Goal: Transaction & Acquisition: Purchase product/service

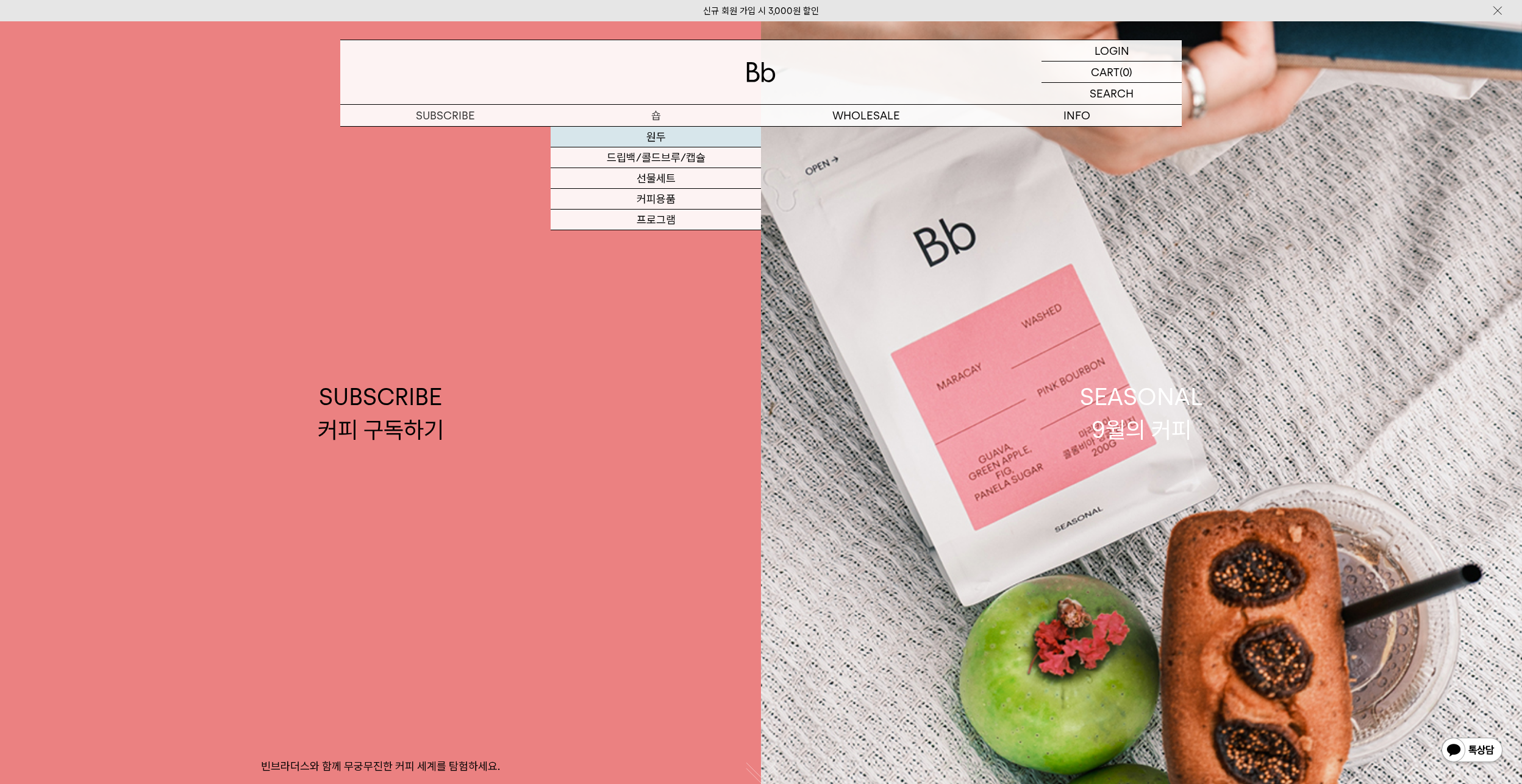
click at [636, 135] on link "원두" at bounding box center [656, 137] width 210 height 21
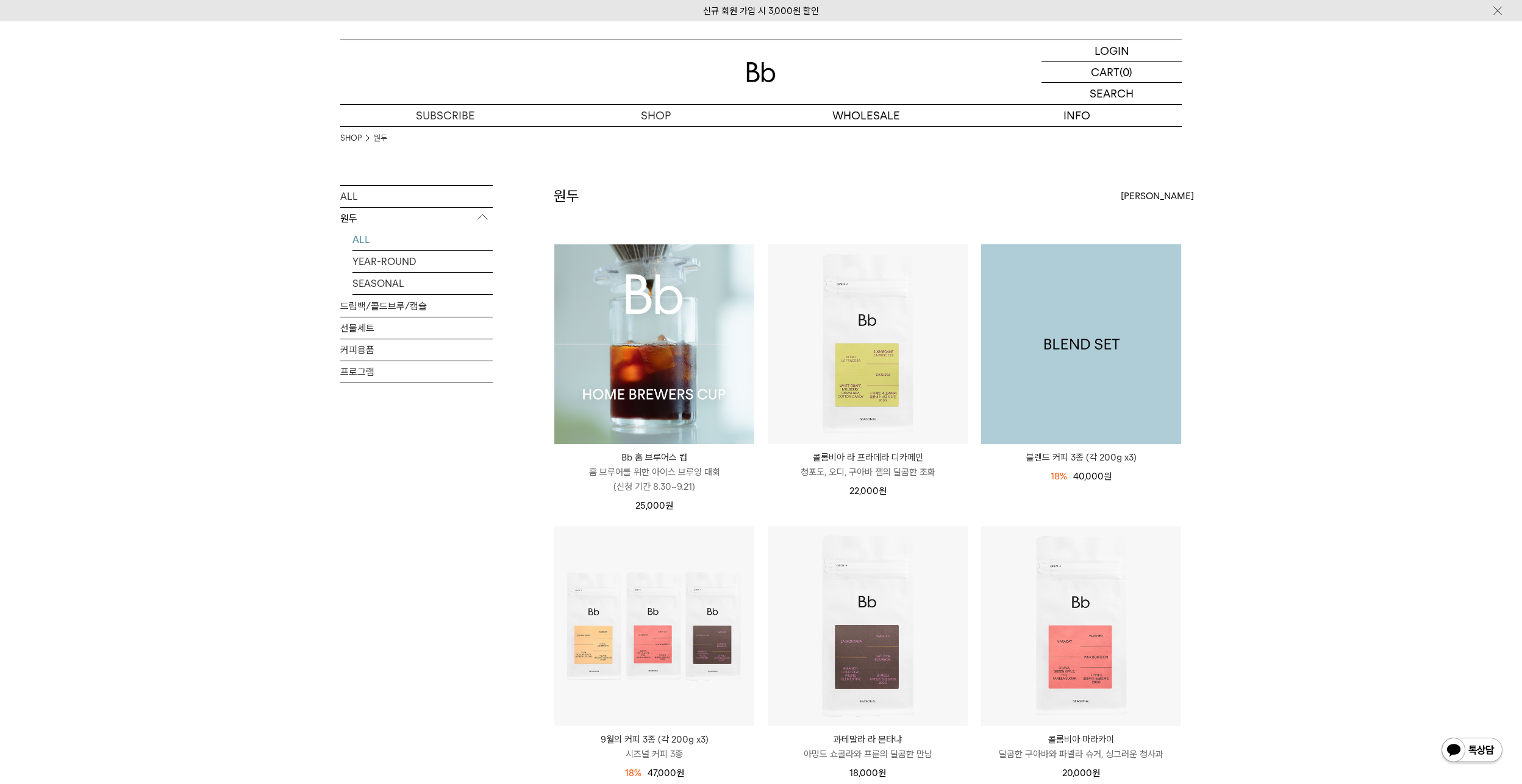
click at [1042, 368] on img at bounding box center [1081, 344] width 200 height 200
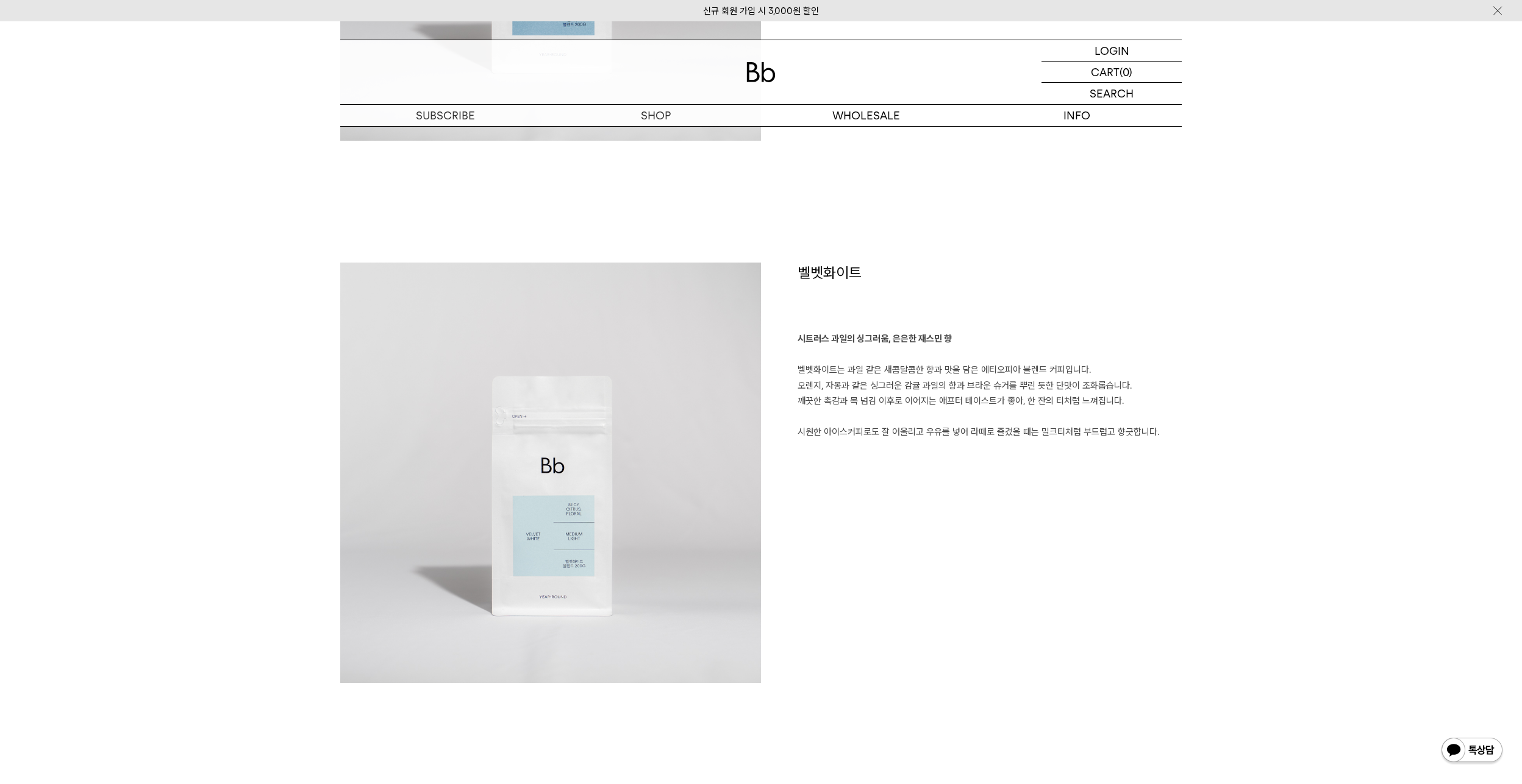
scroll to position [1584, 0]
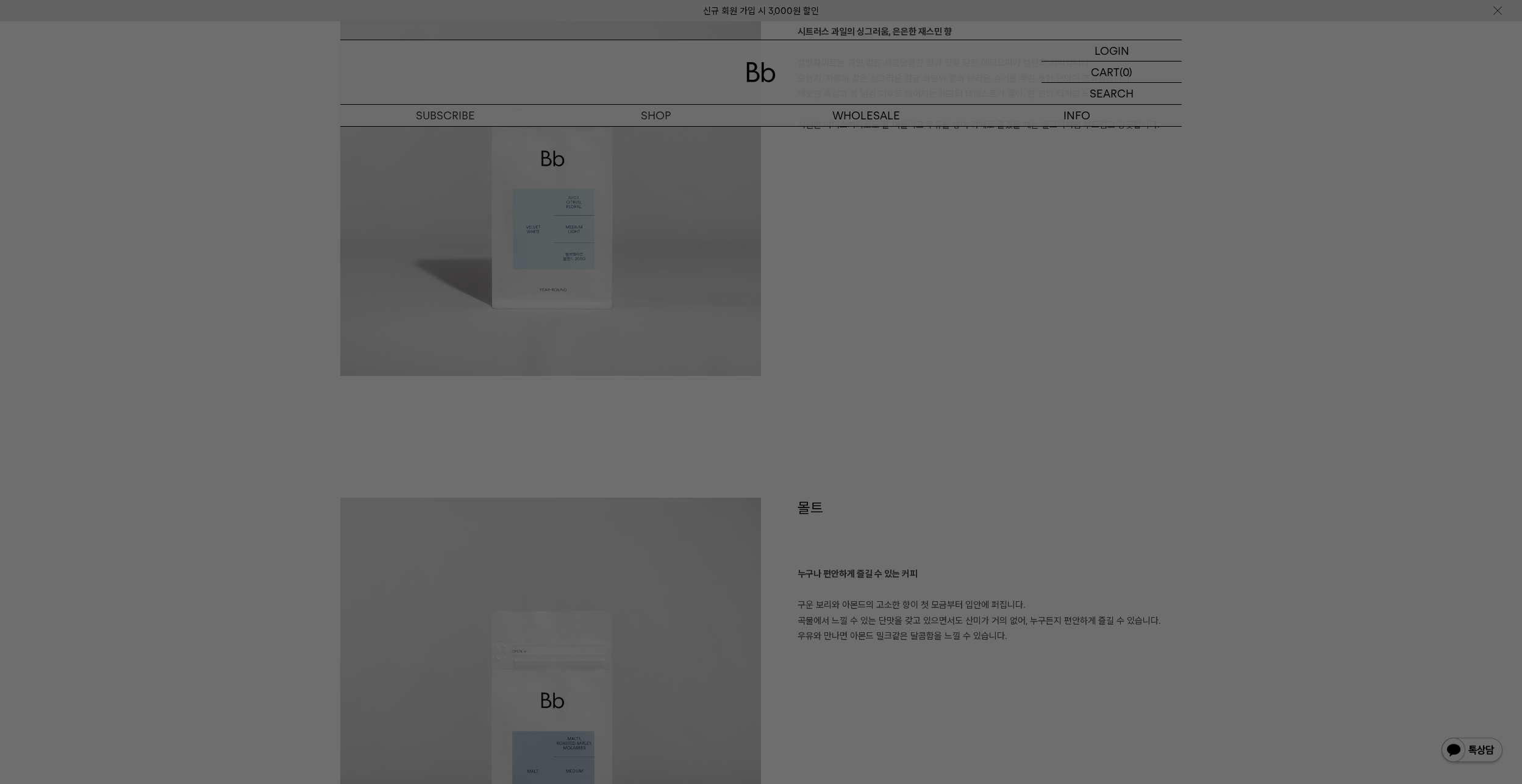
click at [850, 422] on div at bounding box center [761, 392] width 1522 height 784
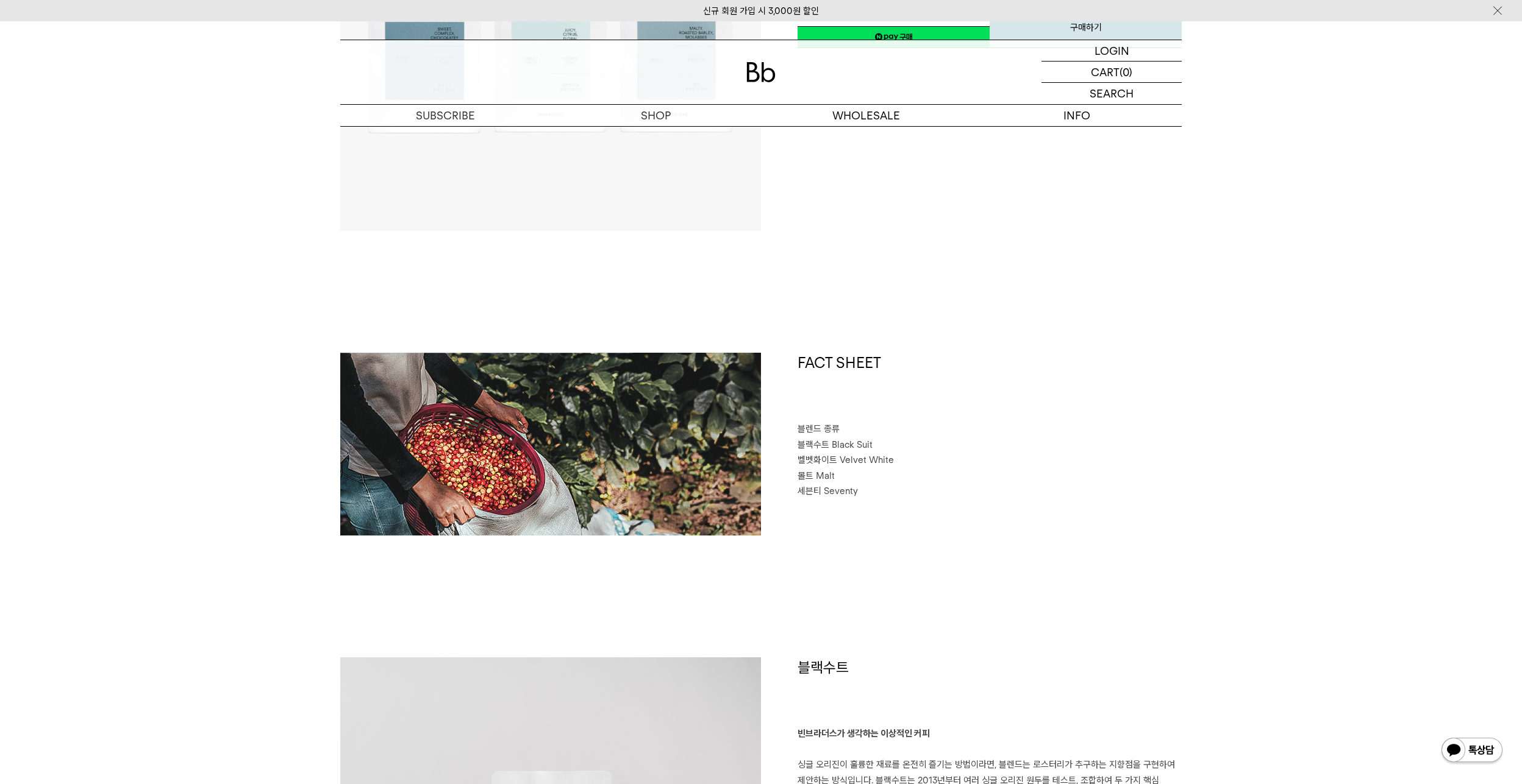
scroll to position [0, 0]
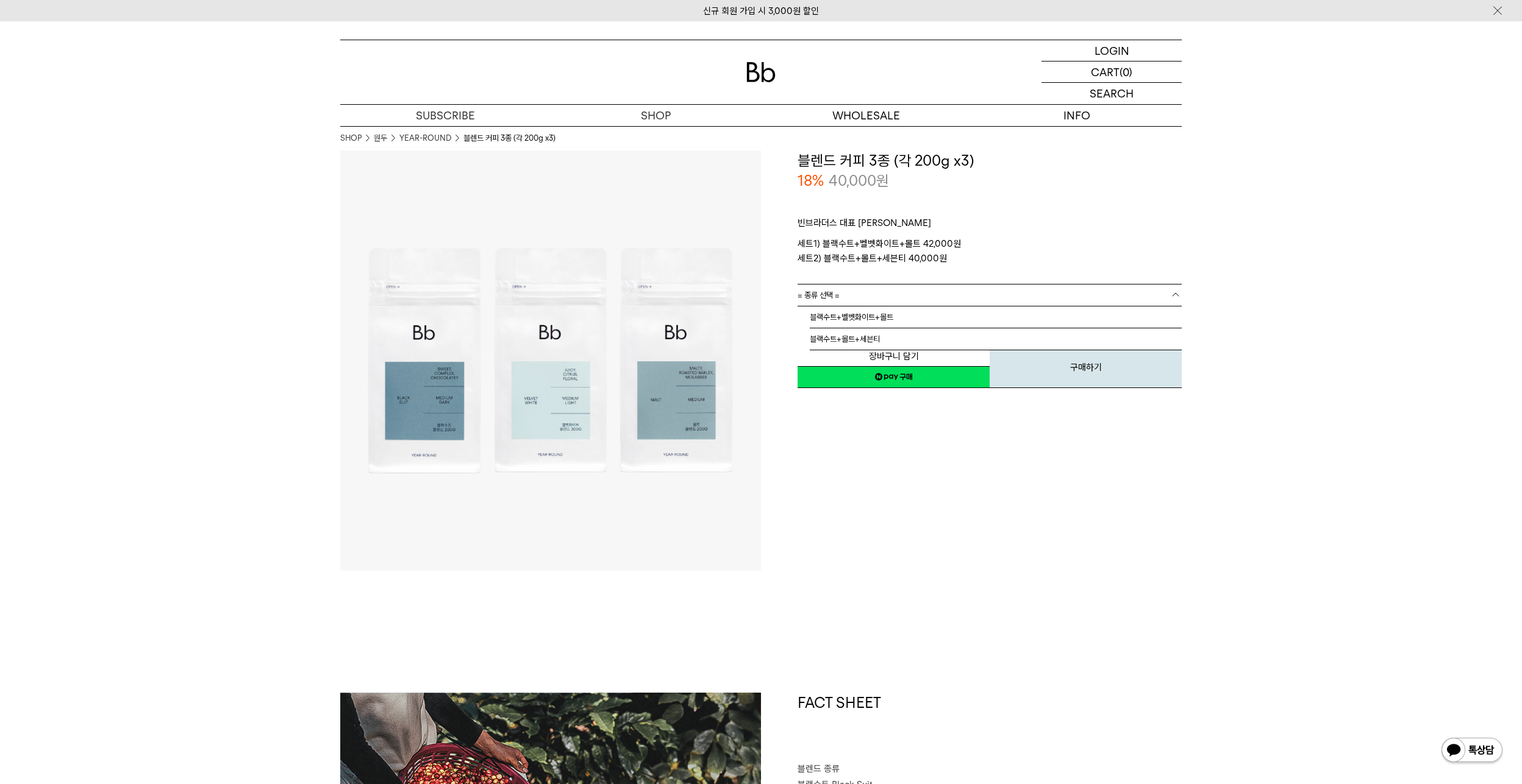
click at [943, 296] on link "= 종류 선택 =" at bounding box center [990, 295] width 384 height 21
click at [941, 320] on li "블랙수트+벨벳화이트+몰트" at bounding box center [995, 317] width 372 height 22
click at [932, 375] on link "네이버페이 구매하기" at bounding box center [893, 377] width 192 height 22
click at [1000, 317] on link "= 분쇄도 선택 =" at bounding box center [990, 317] width 384 height 21
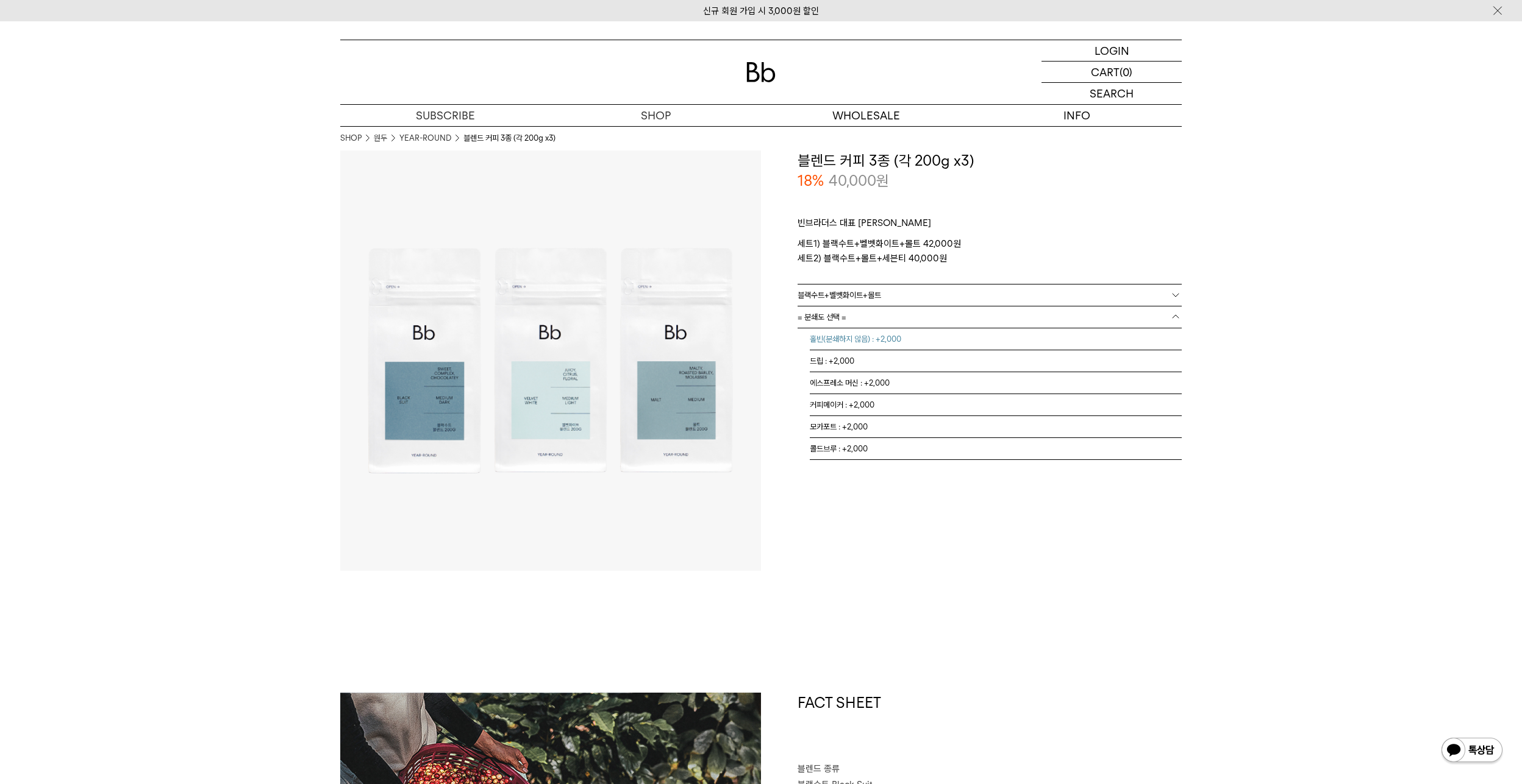
click at [923, 339] on li "홀빈(분쇄하지 않음) : +2,000" at bounding box center [995, 339] width 372 height 22
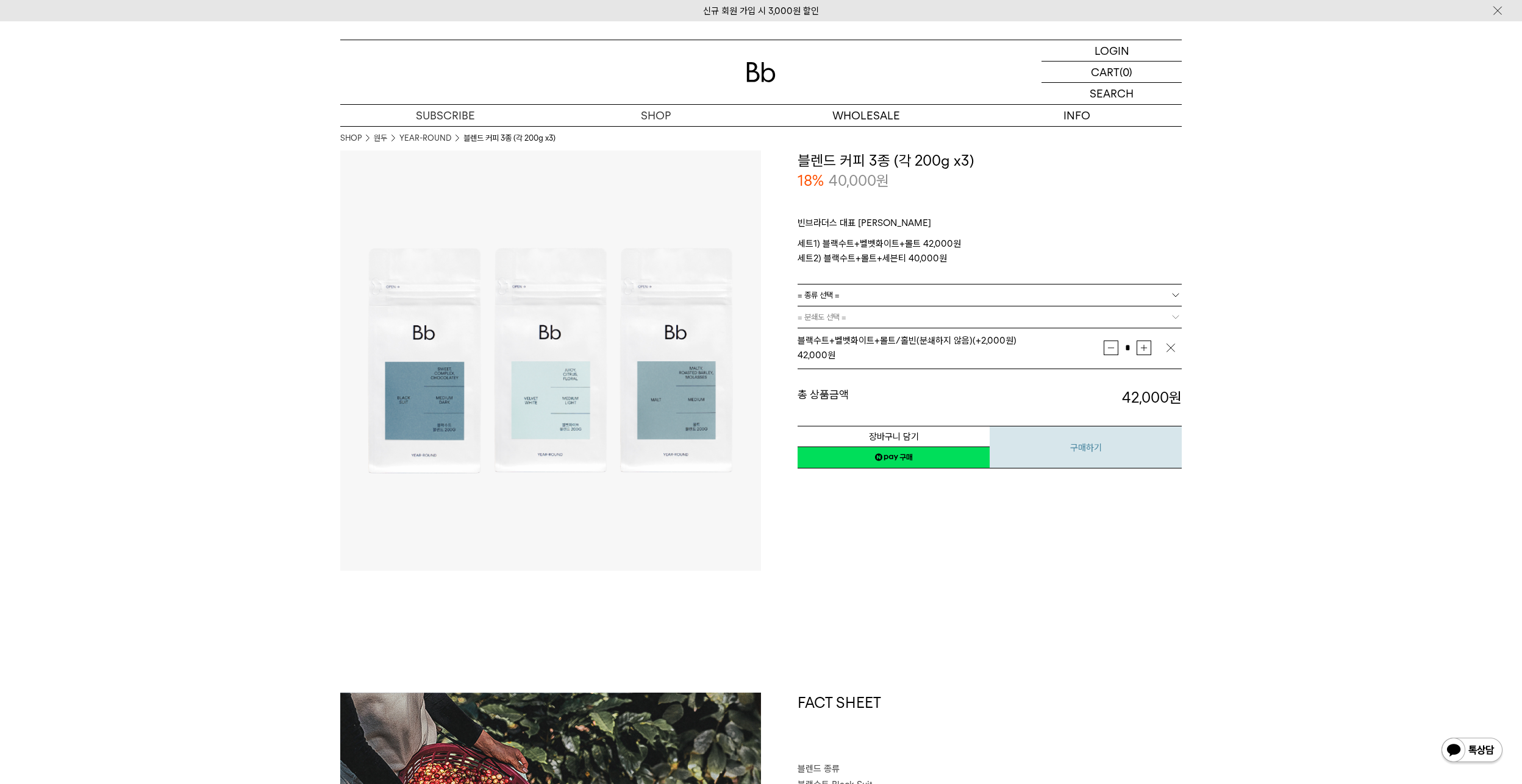
click at [1059, 448] on button "구매하기" at bounding box center [1085, 447] width 192 height 43
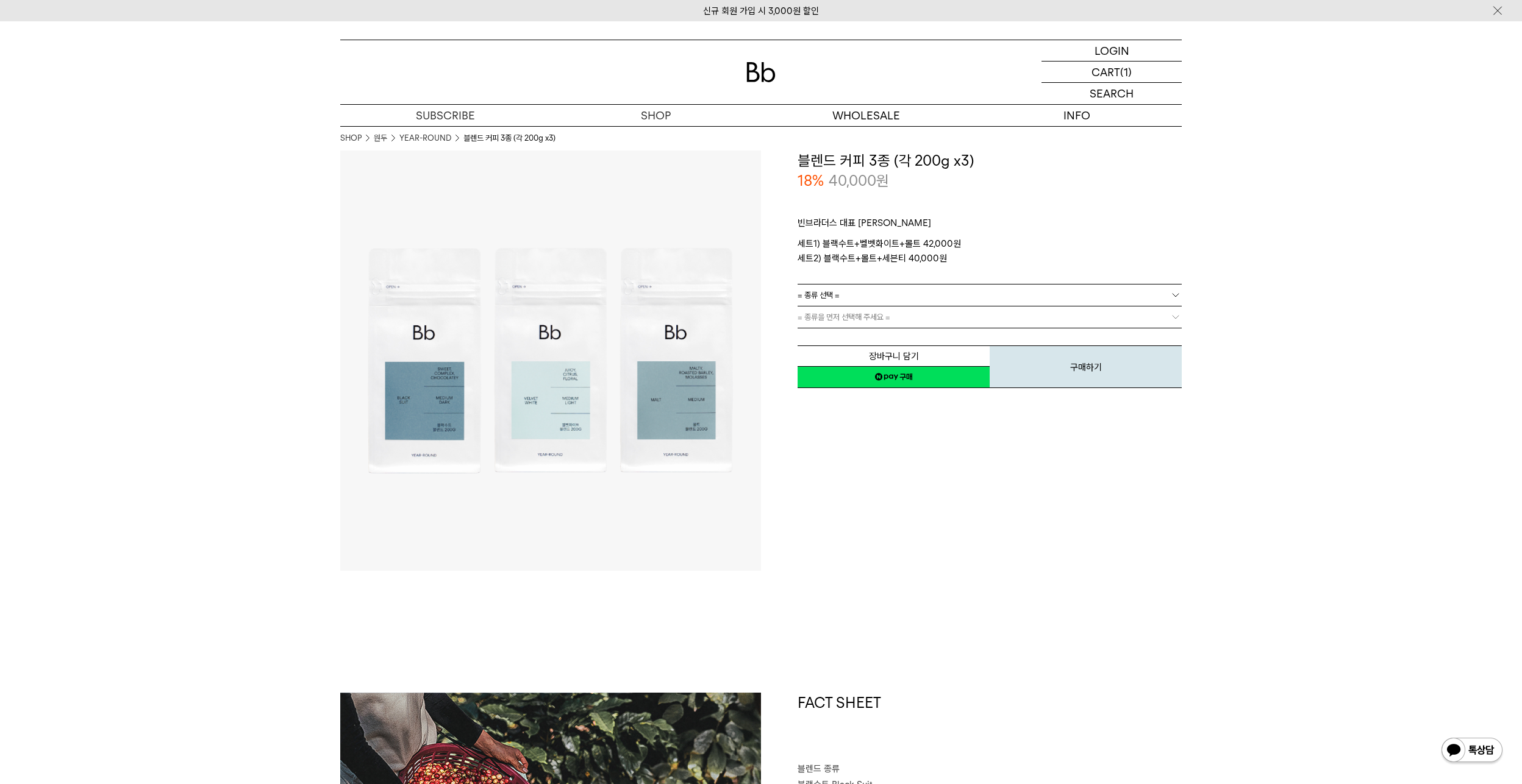
click at [911, 286] on link "= 종류 선택 =" at bounding box center [990, 295] width 384 height 21
click at [909, 323] on li "블랙수트+벨벳화이트+몰트" at bounding box center [995, 317] width 372 height 22
click at [910, 321] on link "= 종류을 먼저 선택해 주세요 =" at bounding box center [990, 317] width 384 height 21
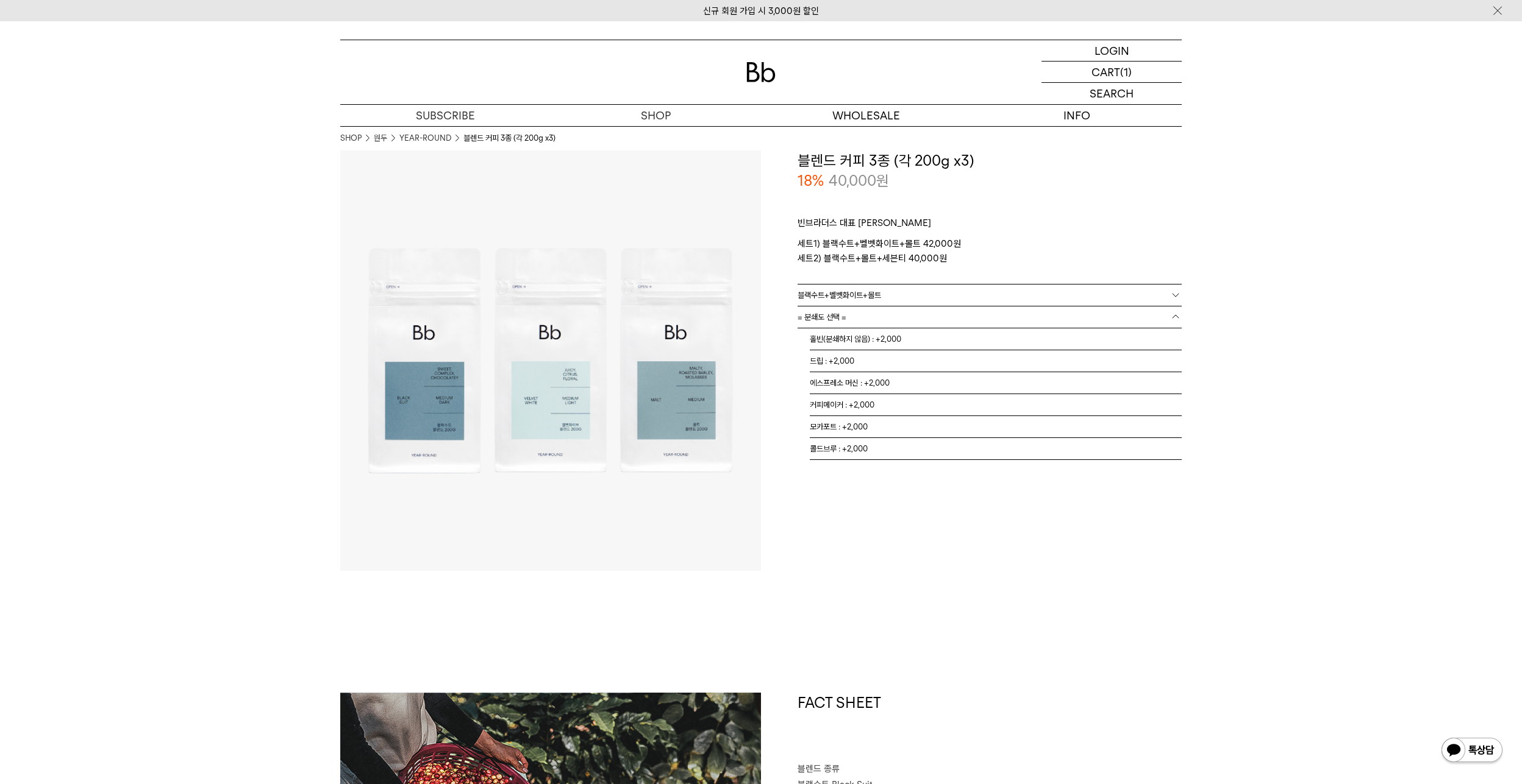
click at [912, 320] on link "= 분쇄도 선택 =" at bounding box center [990, 317] width 384 height 21
click at [902, 345] on li "홀빈(분쇄하지 않음) : +2,000" at bounding box center [995, 339] width 372 height 22
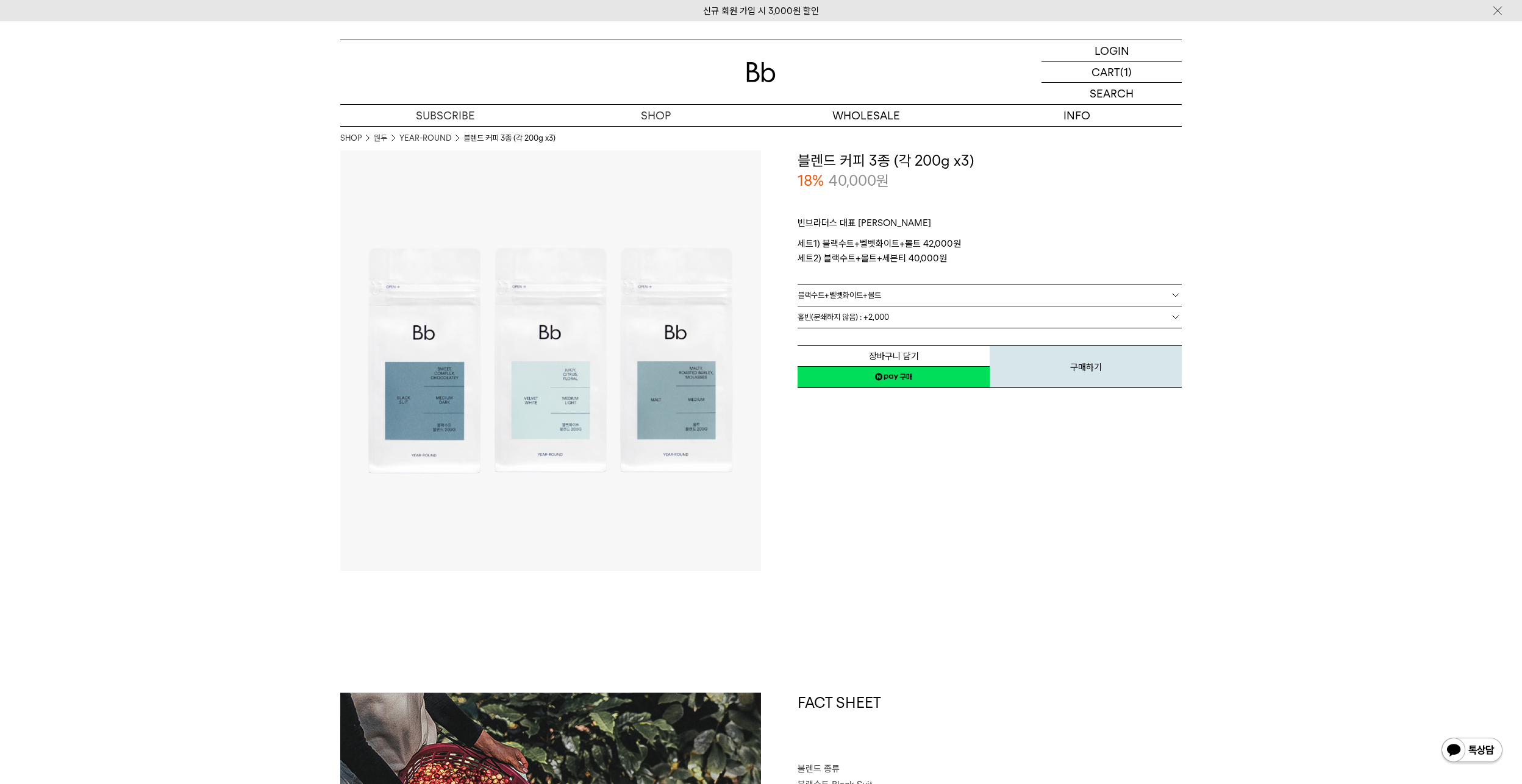
click at [0, 0] on div "총 상품금액 총 할인금액 총 상품금액 40,000 원" at bounding box center [0, 0] width 0 height 0
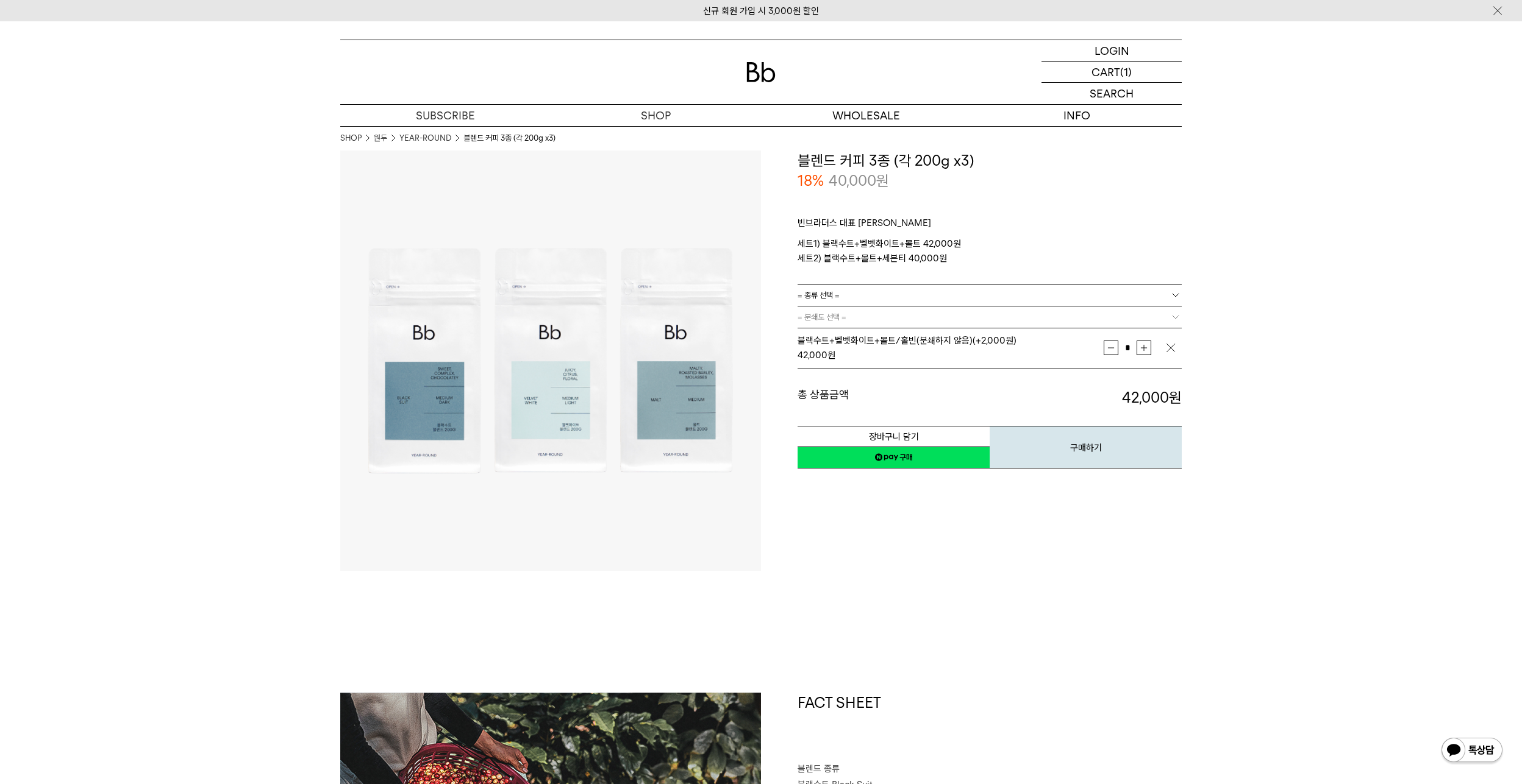
click at [879, 455] on link "네이버페이 구매하기" at bounding box center [893, 457] width 192 height 22
